Goal: Information Seeking & Learning: Learn about a topic

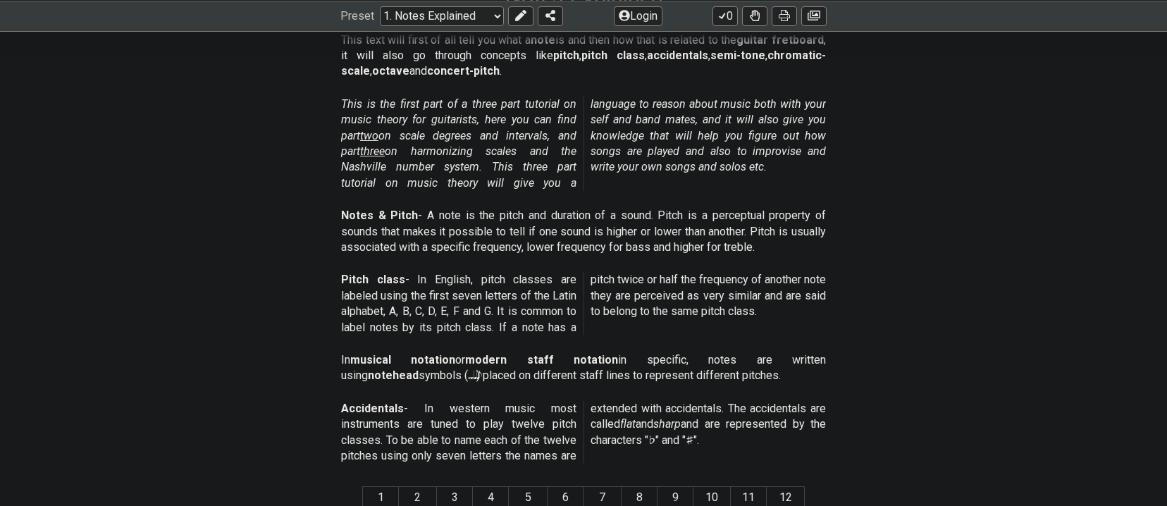
scroll to position [282, 0]
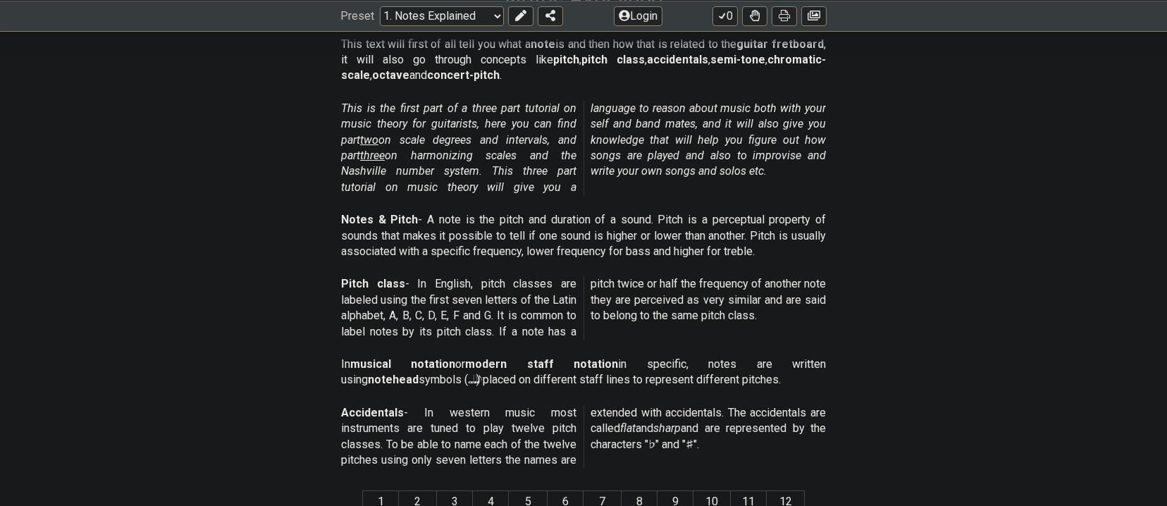
drag, startPoint x: 425, startPoint y: 220, endPoint x: 499, endPoint y: 209, distance: 74.7
click at [499, 209] on div "Notes & Pitch - A note is the pitch and duration of a sound. Pitch is a percept…" at bounding box center [583, 238] width 485 height 64
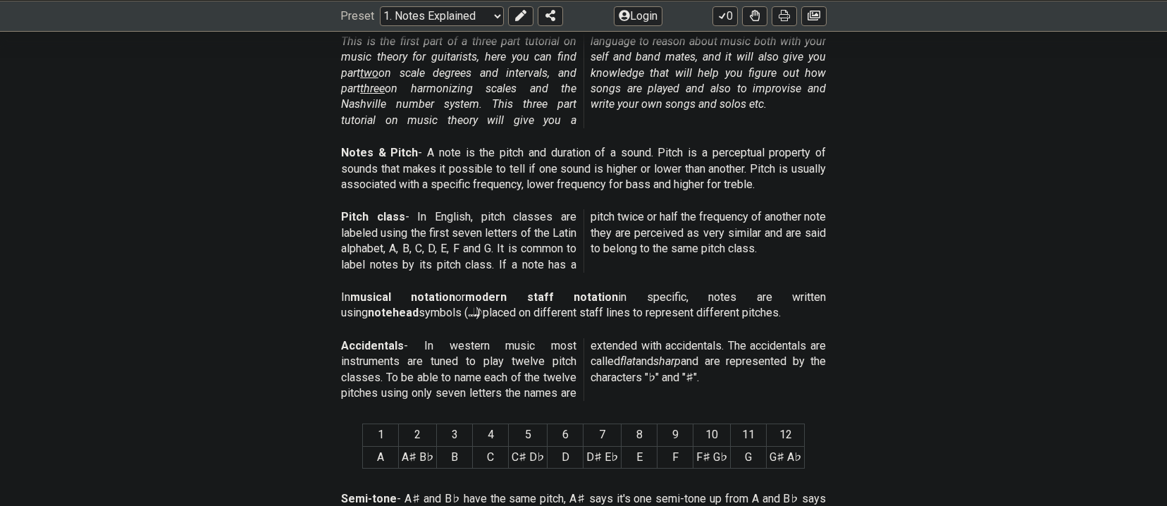
scroll to position [352, 0]
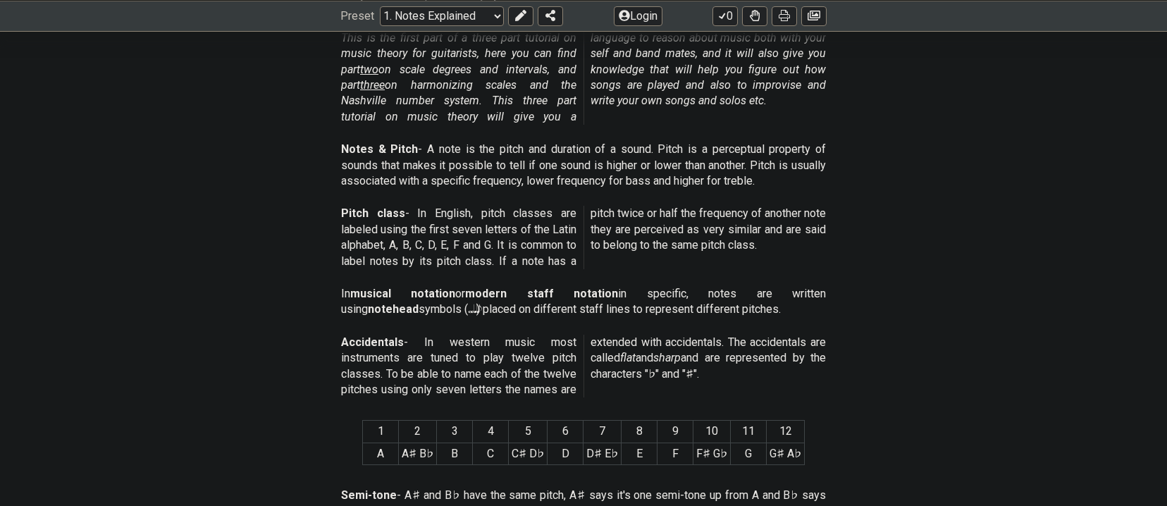
drag, startPoint x: 483, startPoint y: 215, endPoint x: 544, endPoint y: 215, distance: 61.3
click at [544, 215] on p "Pitch class - In English, pitch classes are labeled using the first seven lette…" at bounding box center [583, 237] width 485 height 63
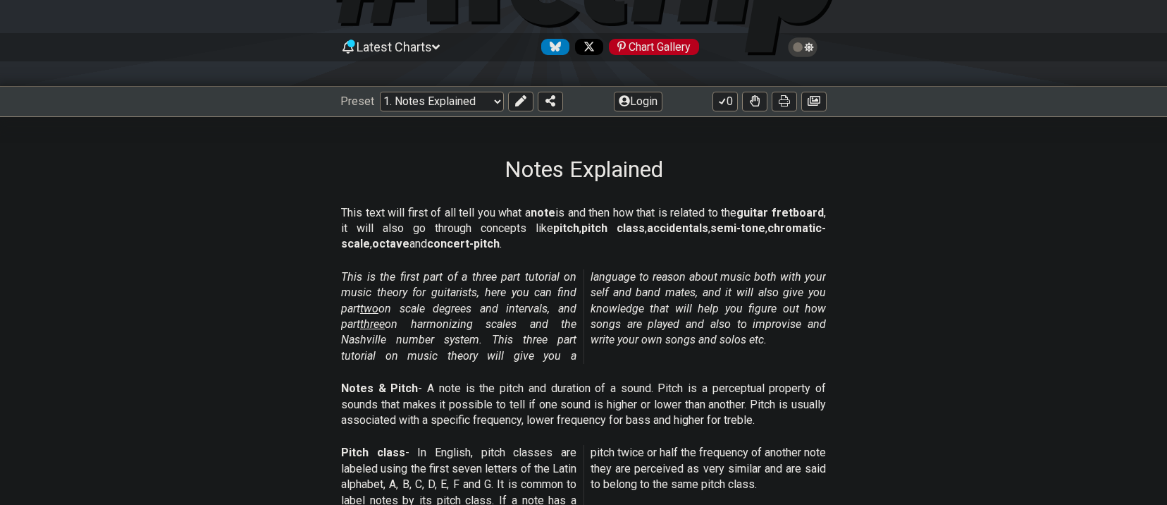
scroll to position [330, 0]
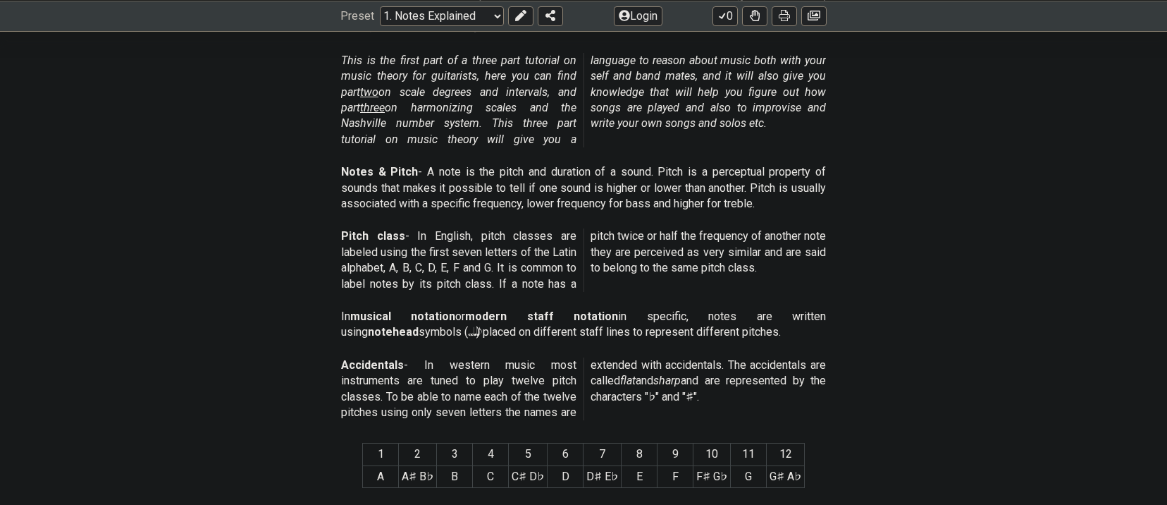
drag, startPoint x: 450, startPoint y: 169, endPoint x: 575, endPoint y: 176, distance: 125.6
click at [571, 176] on p "Notes & Pitch - A note is the pitch and duration of a sound. Pitch is a percept…" at bounding box center [583, 187] width 485 height 47
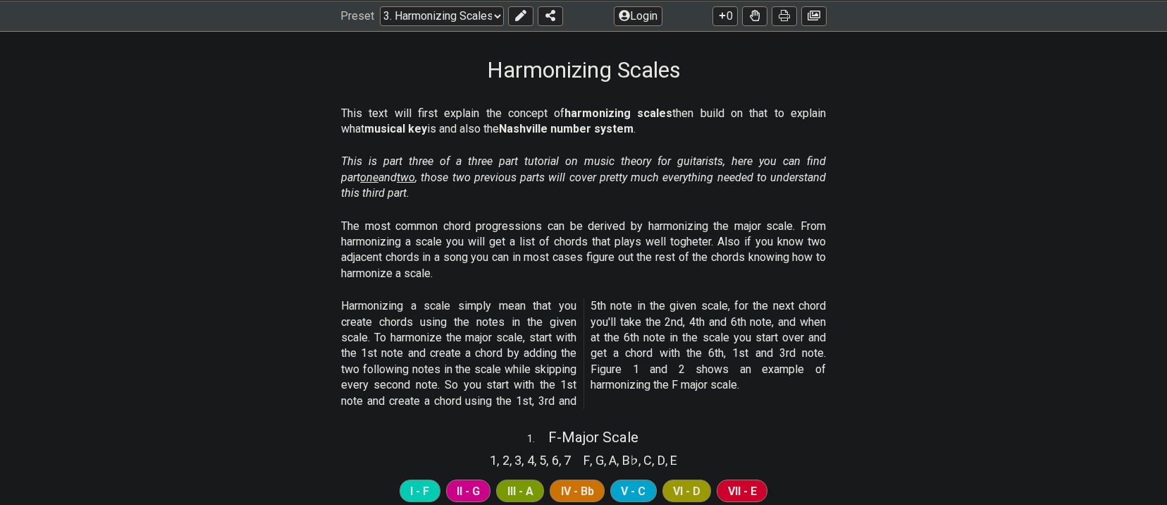
scroll to position [211, 0]
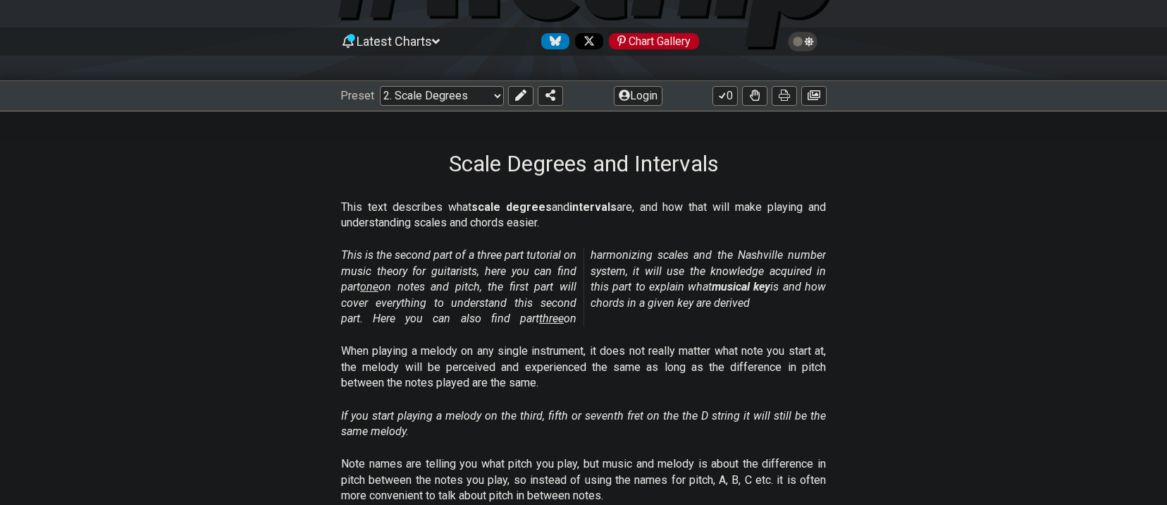
scroll to position [141, 0]
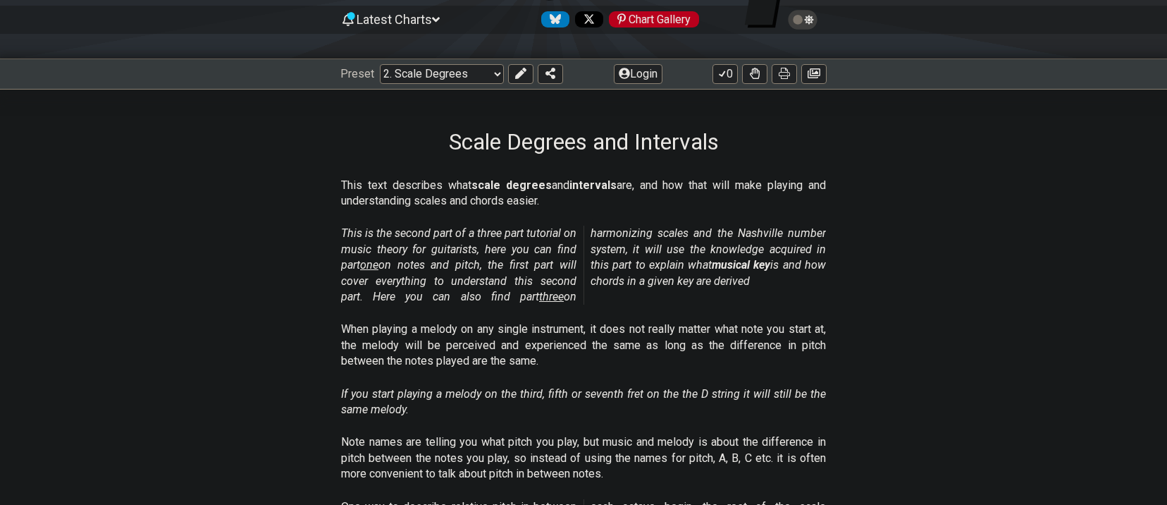
drag, startPoint x: 184, startPoint y: 121, endPoint x: 198, endPoint y: 109, distance: 18.5
click at [184, 121] on div "Scale Degrees and Intervals" at bounding box center [583, 122] width 1167 height 66
